Goal: Task Accomplishment & Management: Use online tool/utility

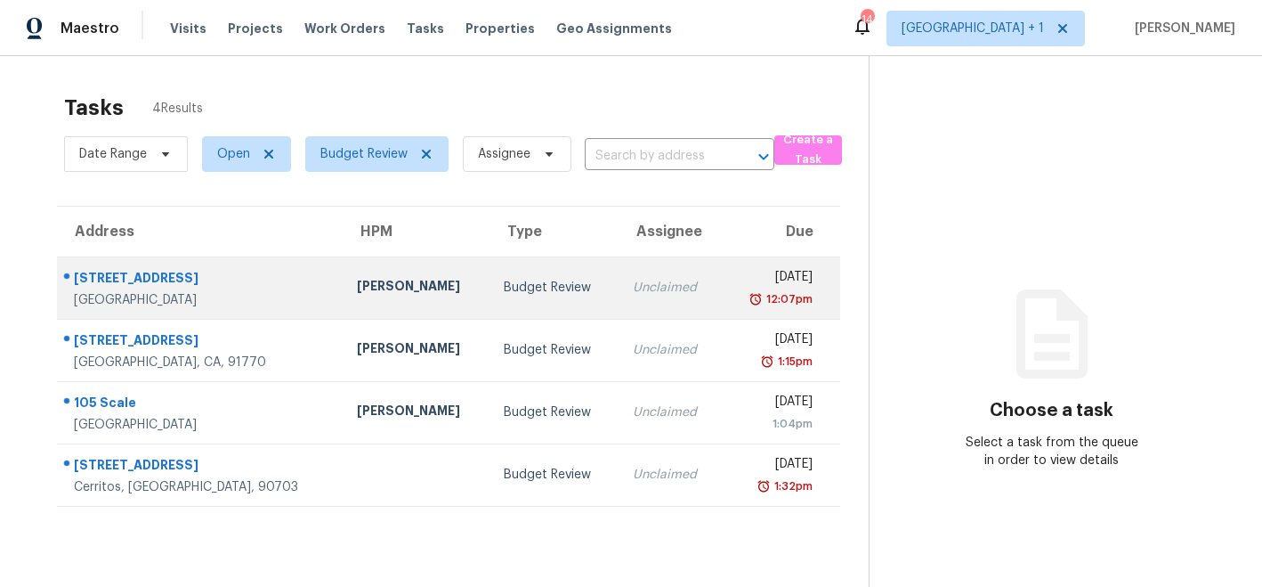
click at [357, 286] on div "[PERSON_NAME]" at bounding box center [416, 288] width 118 height 22
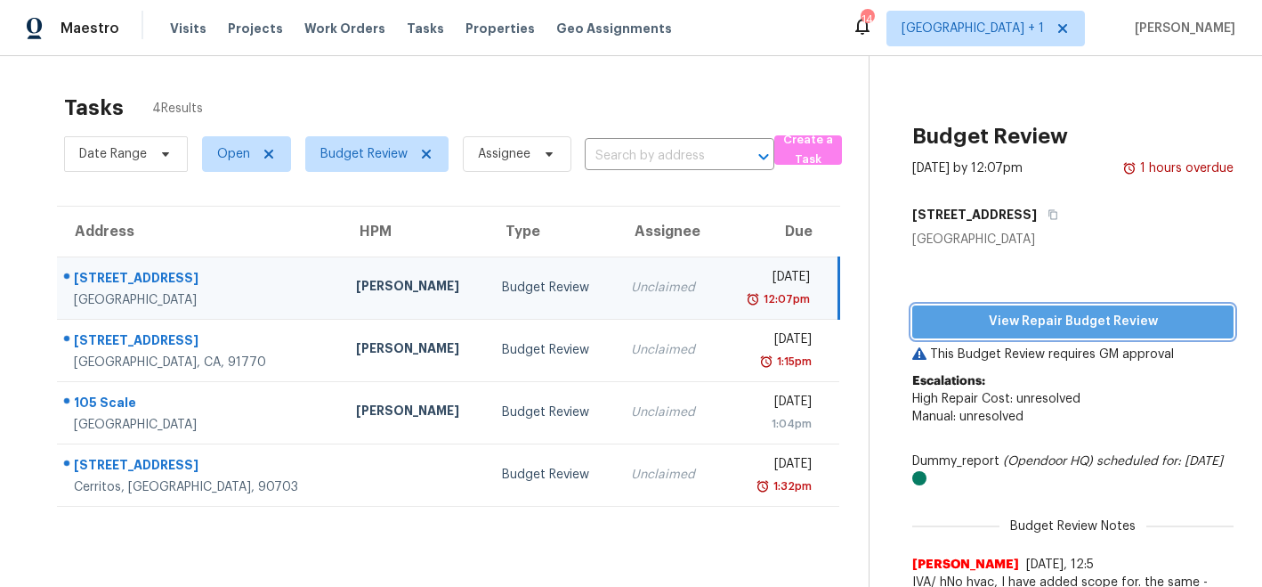
click at [1090, 322] on span "View Repair Budget Review" at bounding box center [1073, 322] width 293 height 22
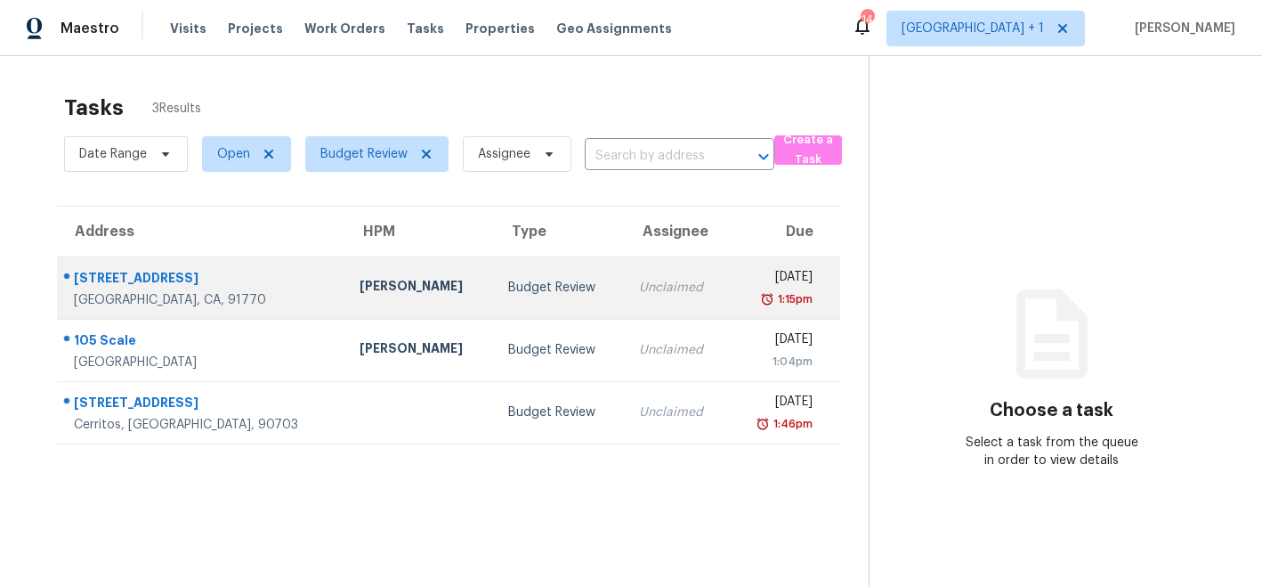
click at [360, 288] on div "[PERSON_NAME]" at bounding box center [420, 288] width 120 height 22
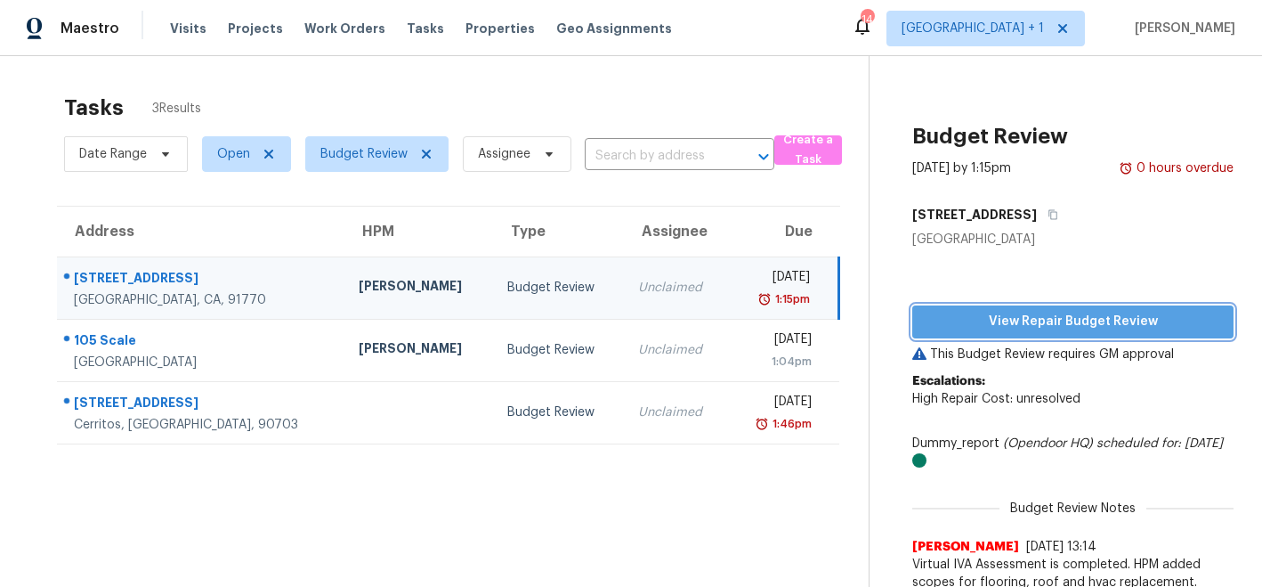
click at [1056, 315] on span "View Repair Budget Review" at bounding box center [1073, 322] width 293 height 22
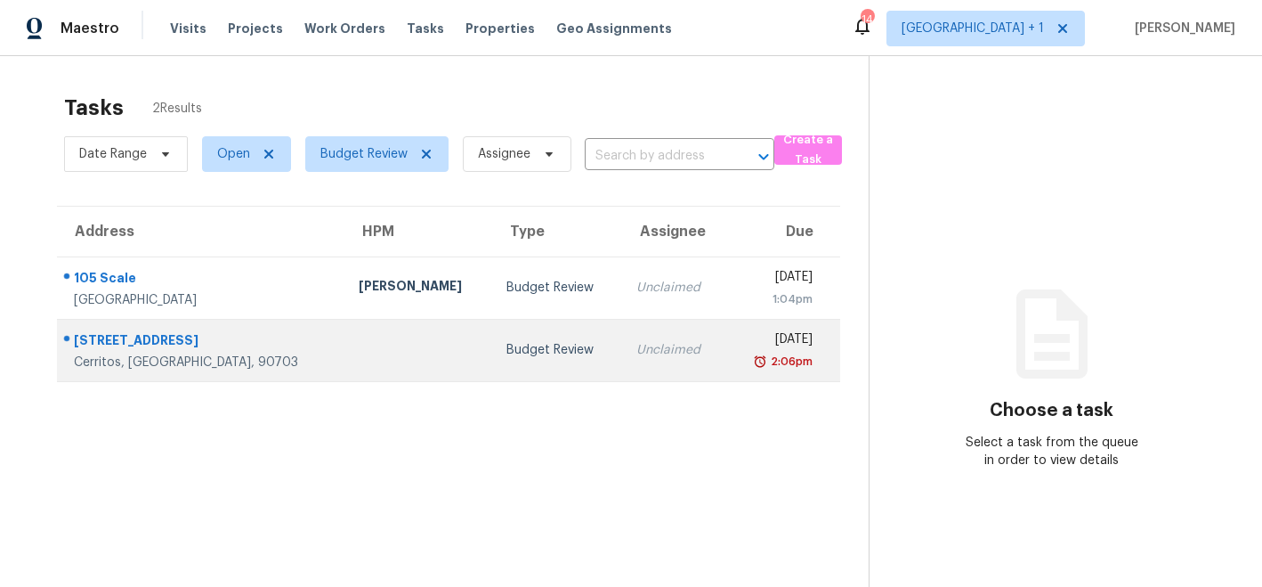
click at [380, 350] on td at bounding box center [418, 350] width 148 height 62
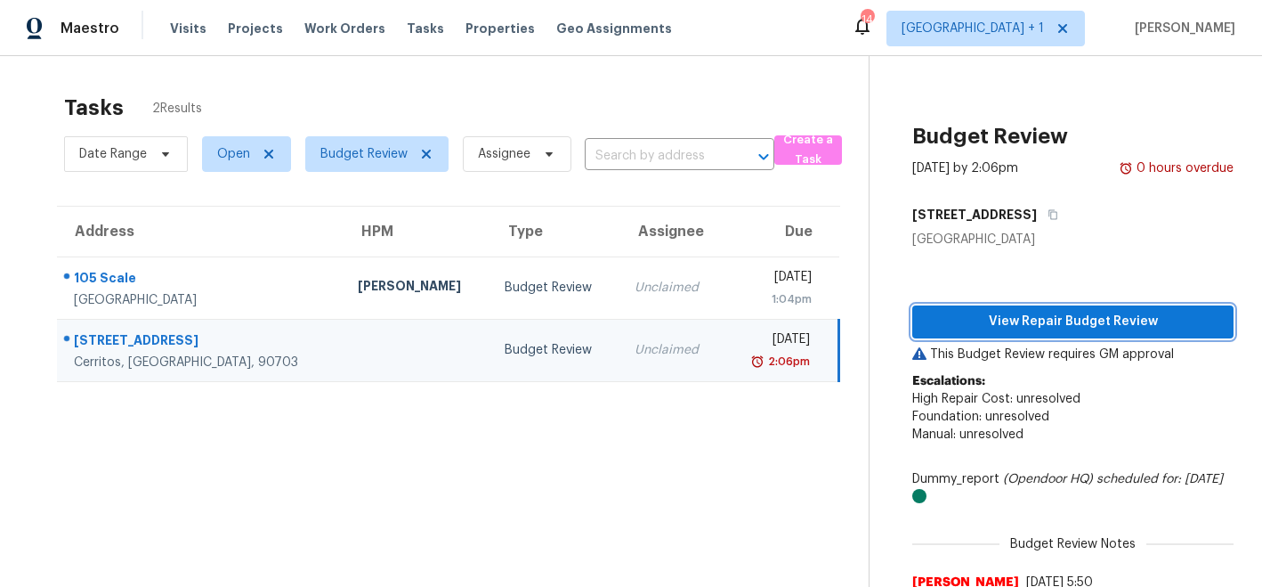
click at [1001, 320] on span "View Repair Budget Review" at bounding box center [1073, 322] width 293 height 22
